Goal: Register for event/course

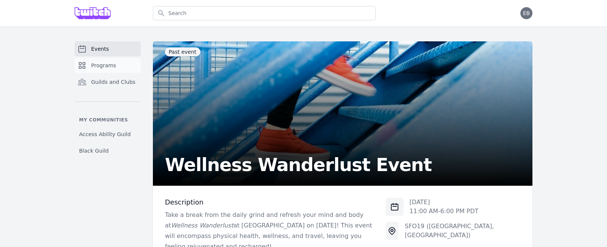
click at [97, 67] on span "Programs" at bounding box center [103, 66] width 25 height 8
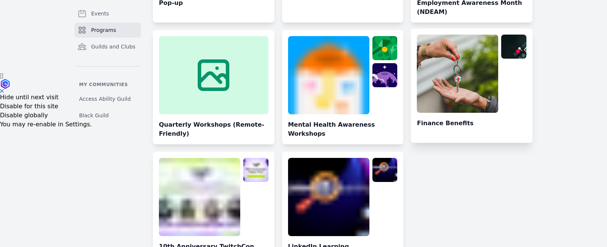
scroll to position [211, 0]
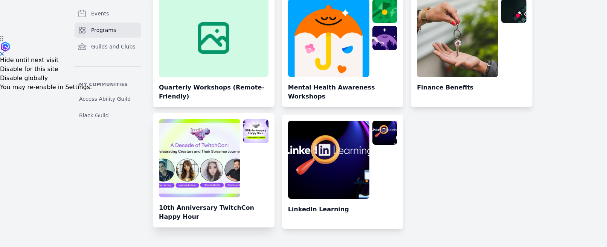
click at [214, 197] on link at bounding box center [214, 173] width 122 height 108
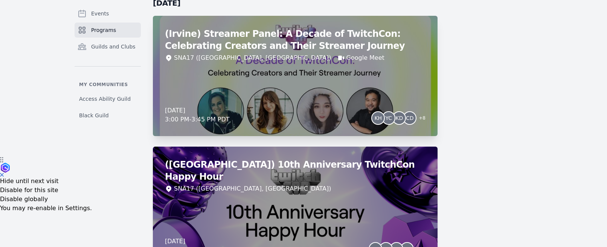
scroll to position [86, 0]
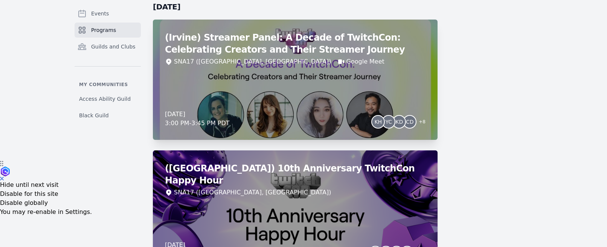
click at [318, 80] on div "(Irvine) Streamer Panel: A Decade of TwitchCon: Celebrating Creators and Their …" at bounding box center [295, 80] width 285 height 120
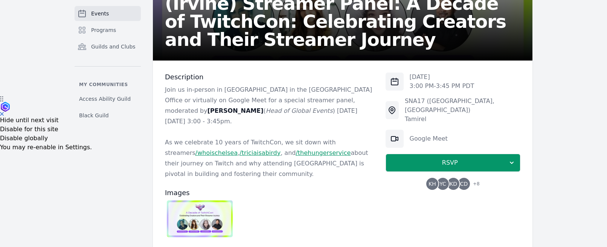
scroll to position [226, 0]
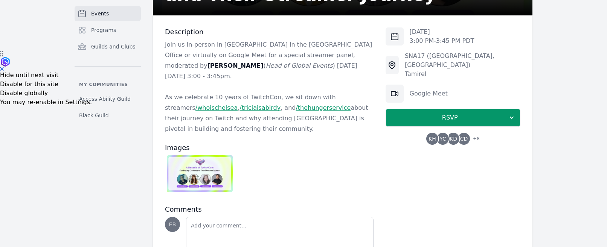
scroll to position [198, 0]
